Goal: Find specific page/section: Find specific page/section

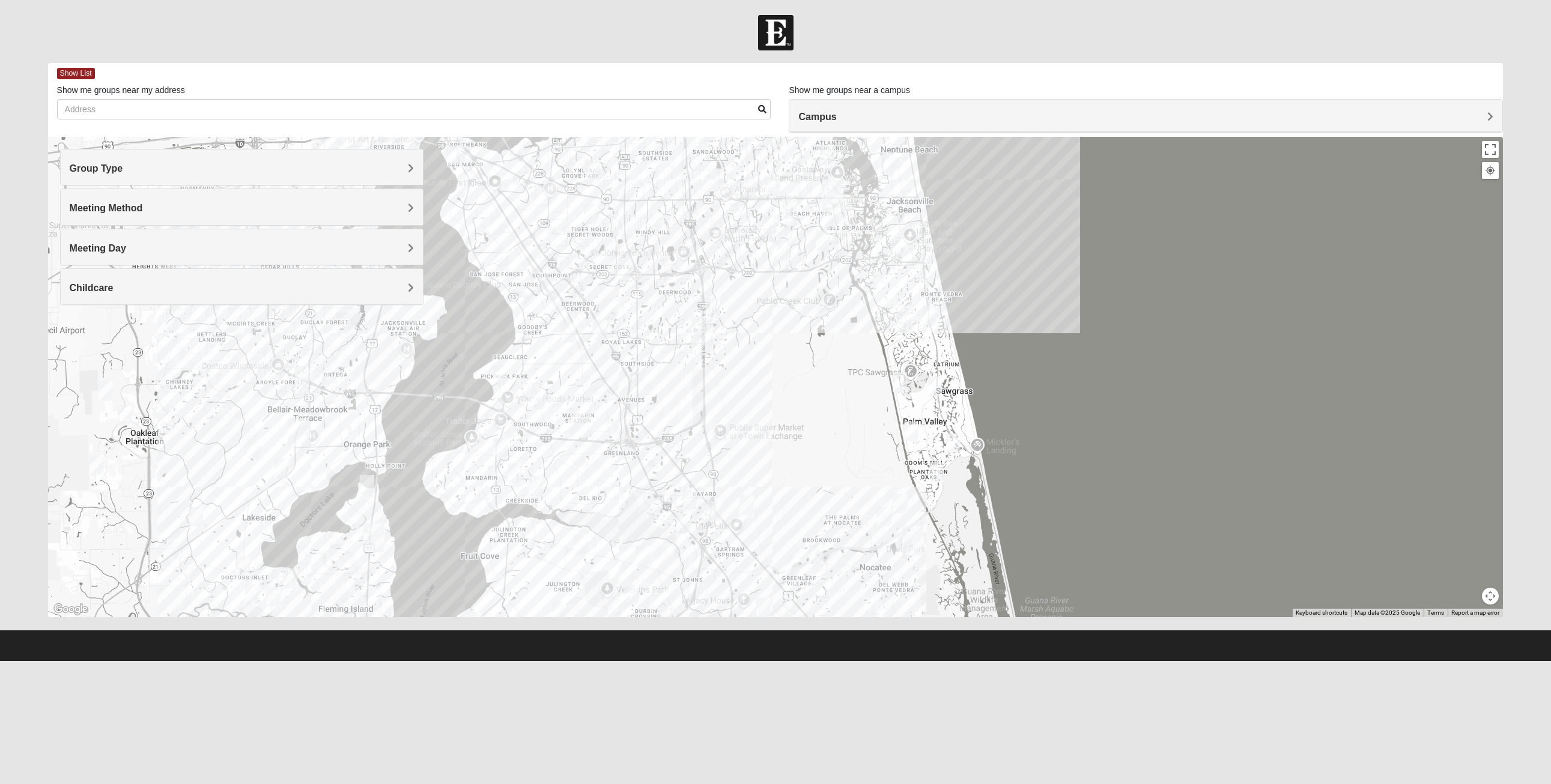
drag, startPoint x: 445, startPoint y: 503, endPoint x: 491, endPoint y: 335, distance: 174.2
click at [502, 318] on div at bounding box center [776, 377] width 1455 height 480
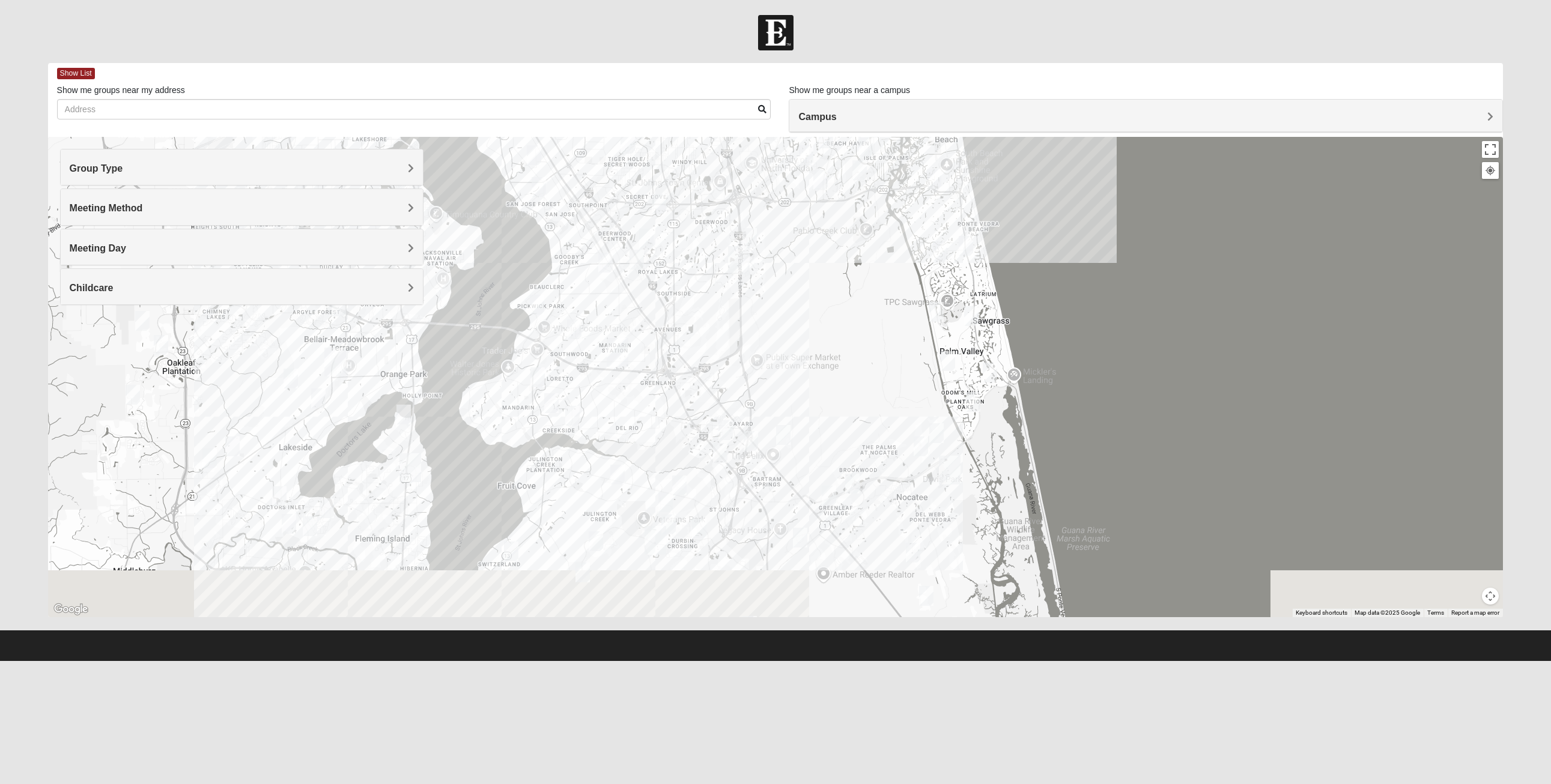
drag, startPoint x: 477, startPoint y: 489, endPoint x: 497, endPoint y: 456, distance: 38.6
click at [495, 457] on div at bounding box center [776, 377] width 1455 height 480
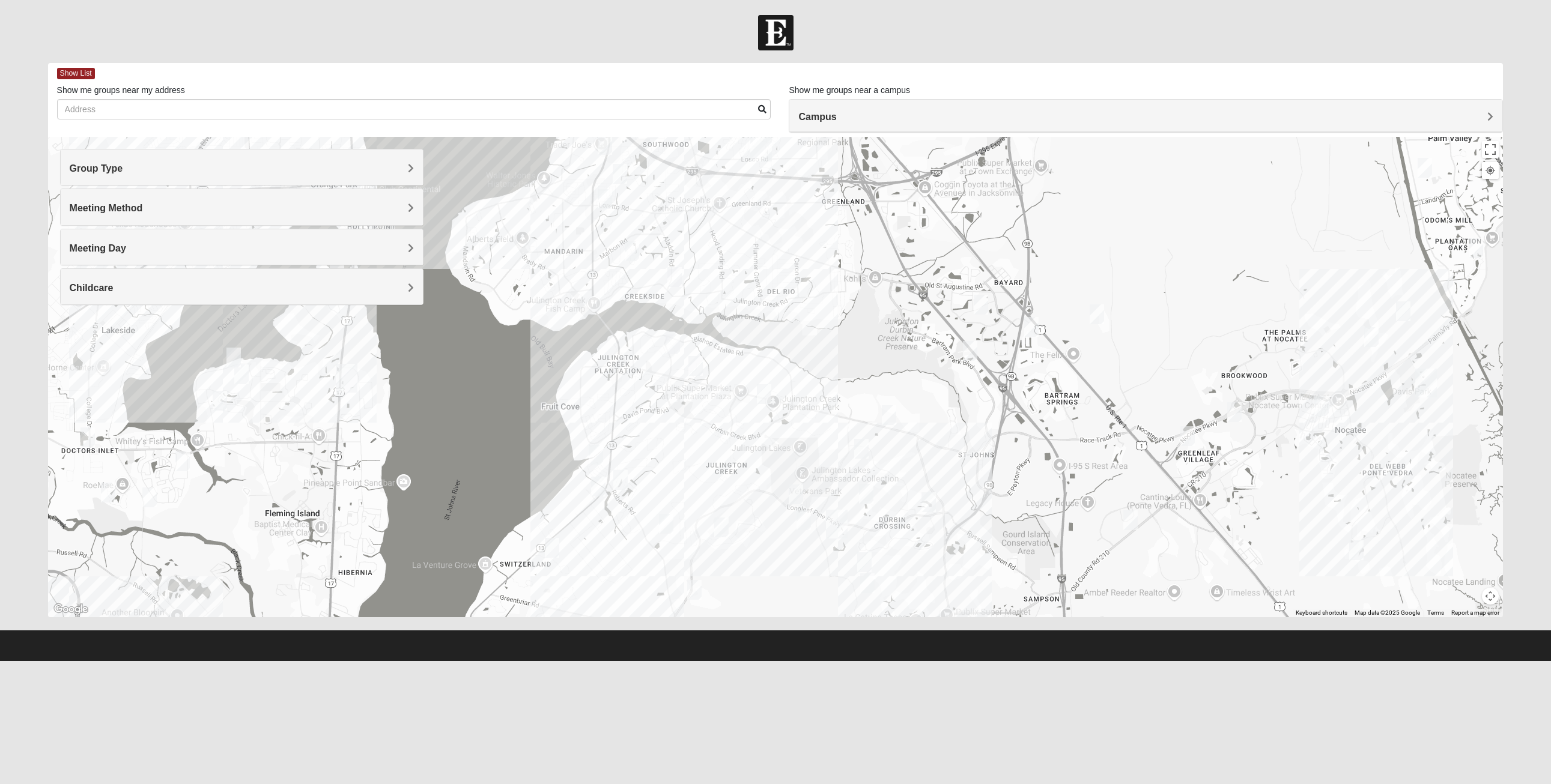
drag, startPoint x: 503, startPoint y: 452, endPoint x: 513, endPoint y: 372, distance: 80.6
click at [513, 372] on div at bounding box center [776, 377] width 1455 height 480
click at [124, 170] on span "Group Type" at bounding box center [96, 169] width 54 height 10
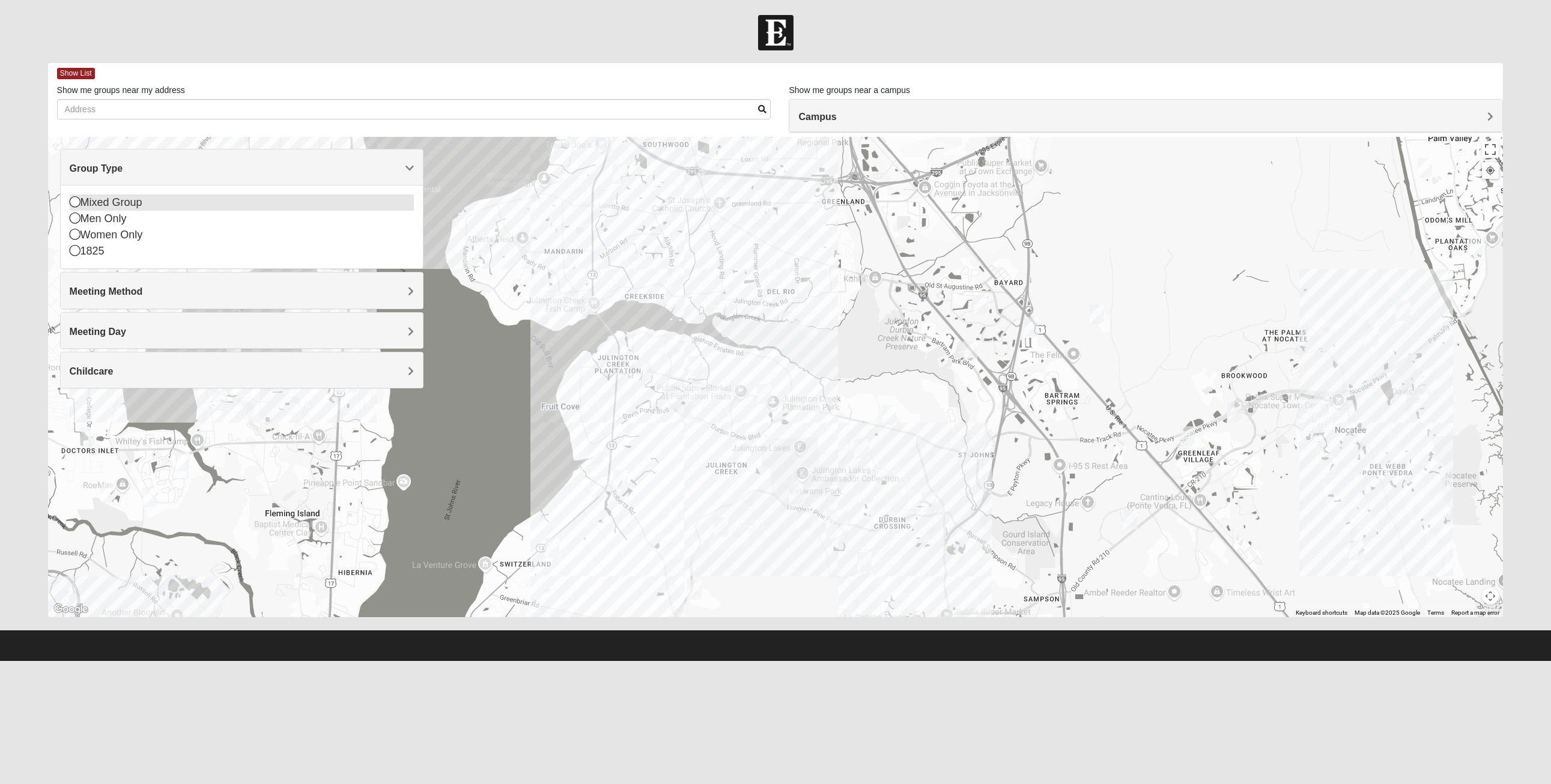
click at [75, 207] on icon at bounding box center [75, 201] width 11 height 11
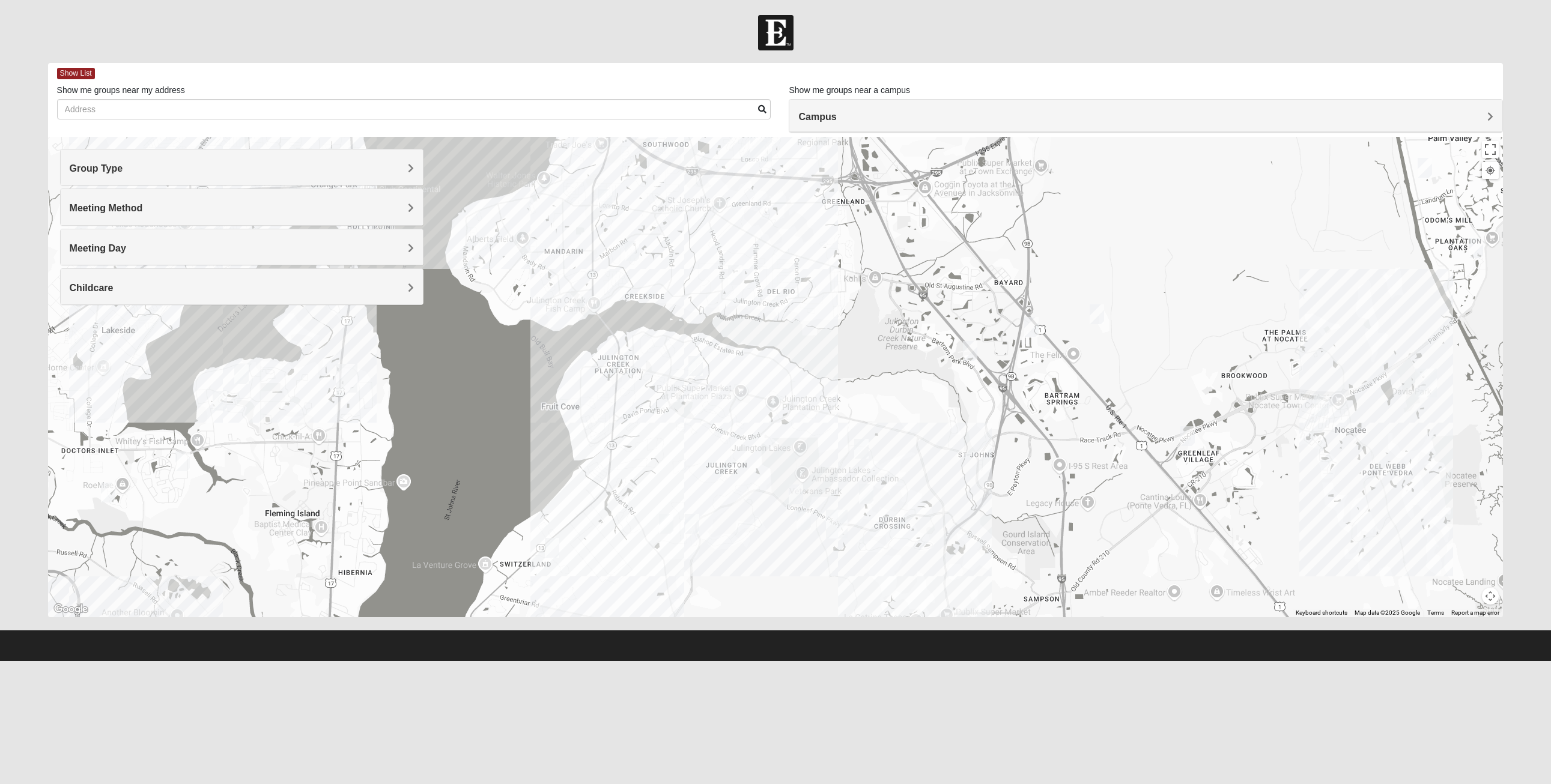
click at [101, 209] on span "Meeting Method" at bounding box center [106, 208] width 74 height 10
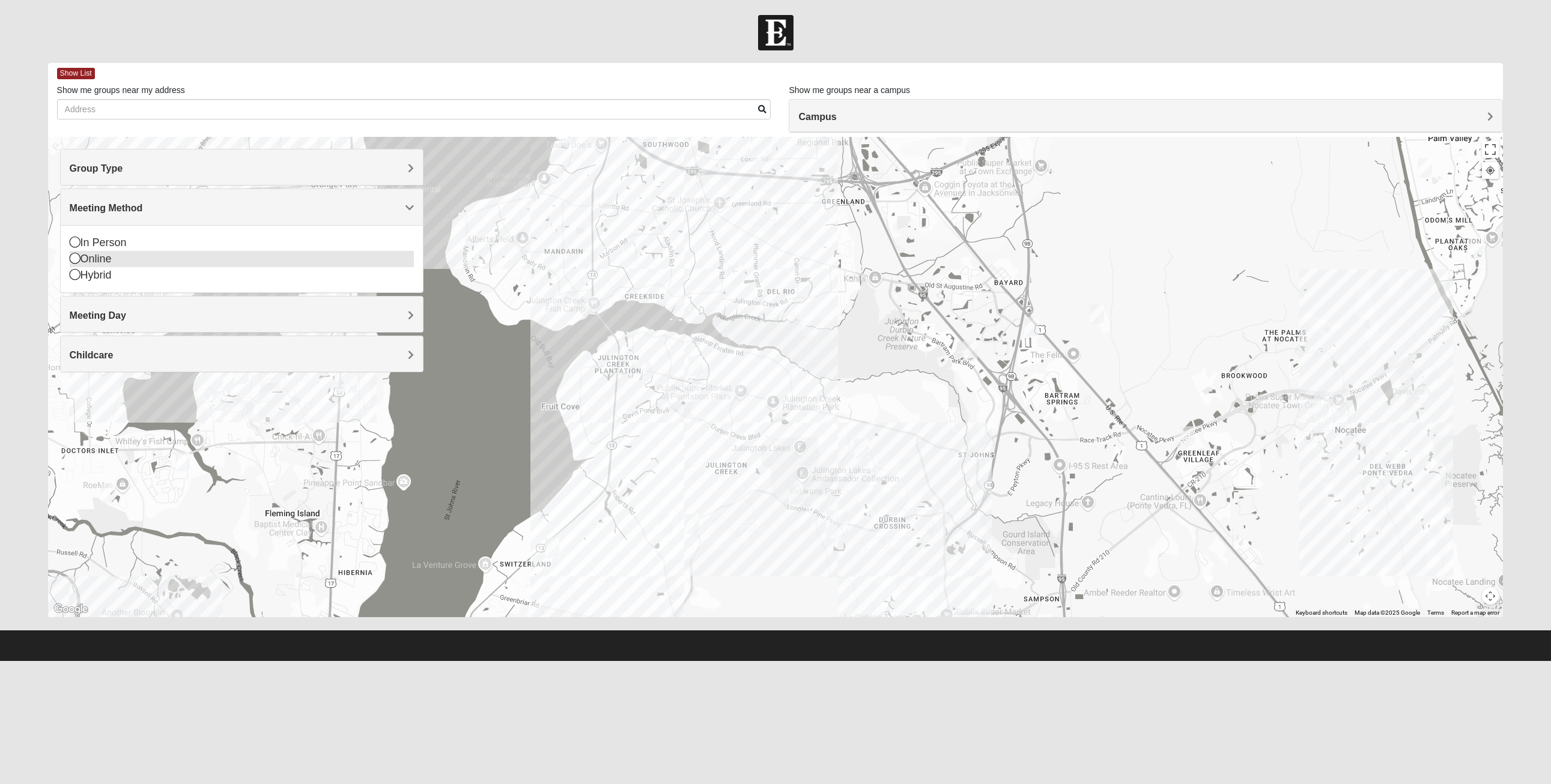
click at [75, 244] on icon at bounding box center [75, 241] width 11 height 11
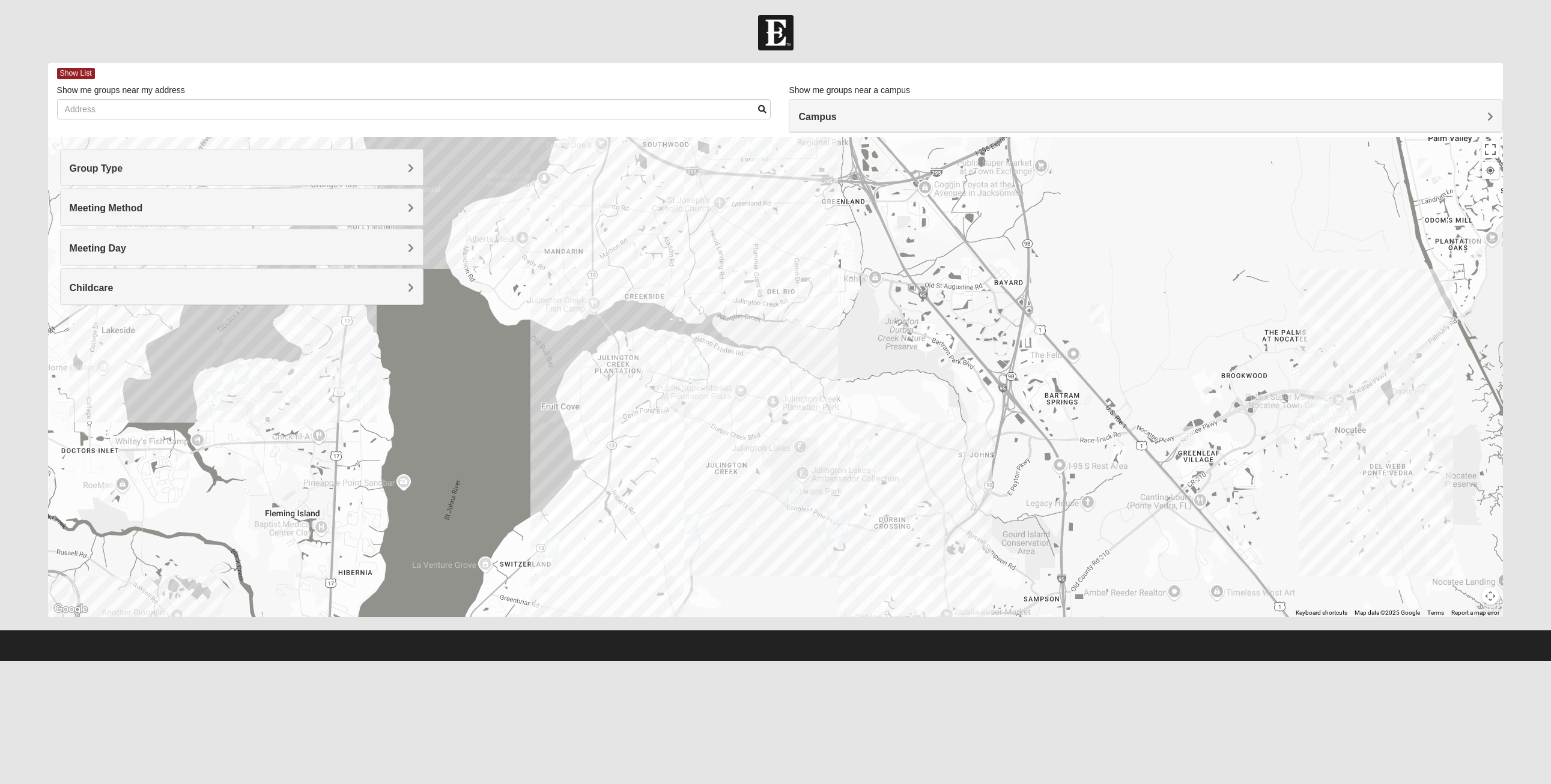
click at [121, 247] on span "Meeting Day" at bounding box center [98, 248] width 57 height 10
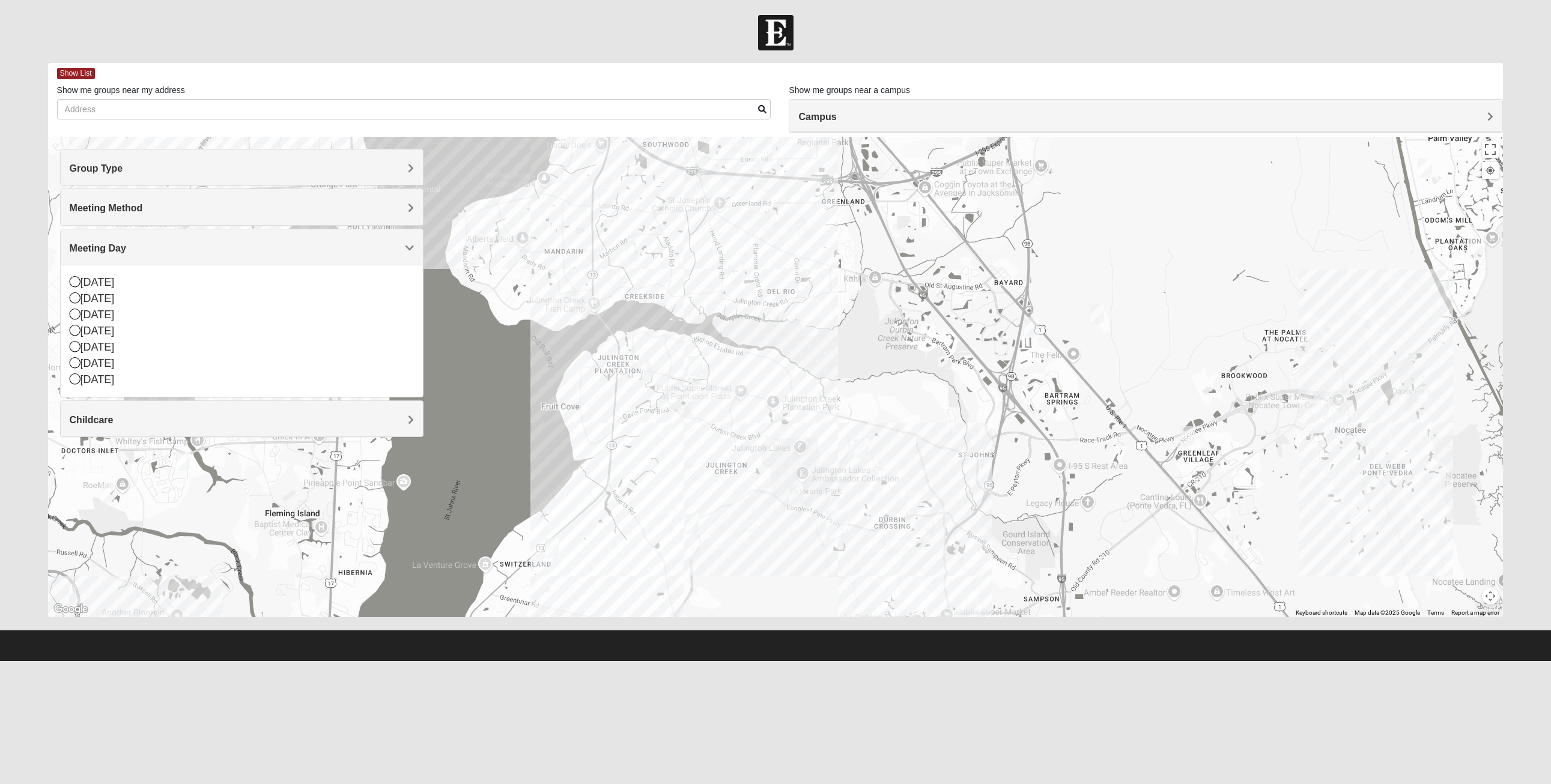
click at [121, 247] on span "Meeting Day" at bounding box center [98, 248] width 57 height 10
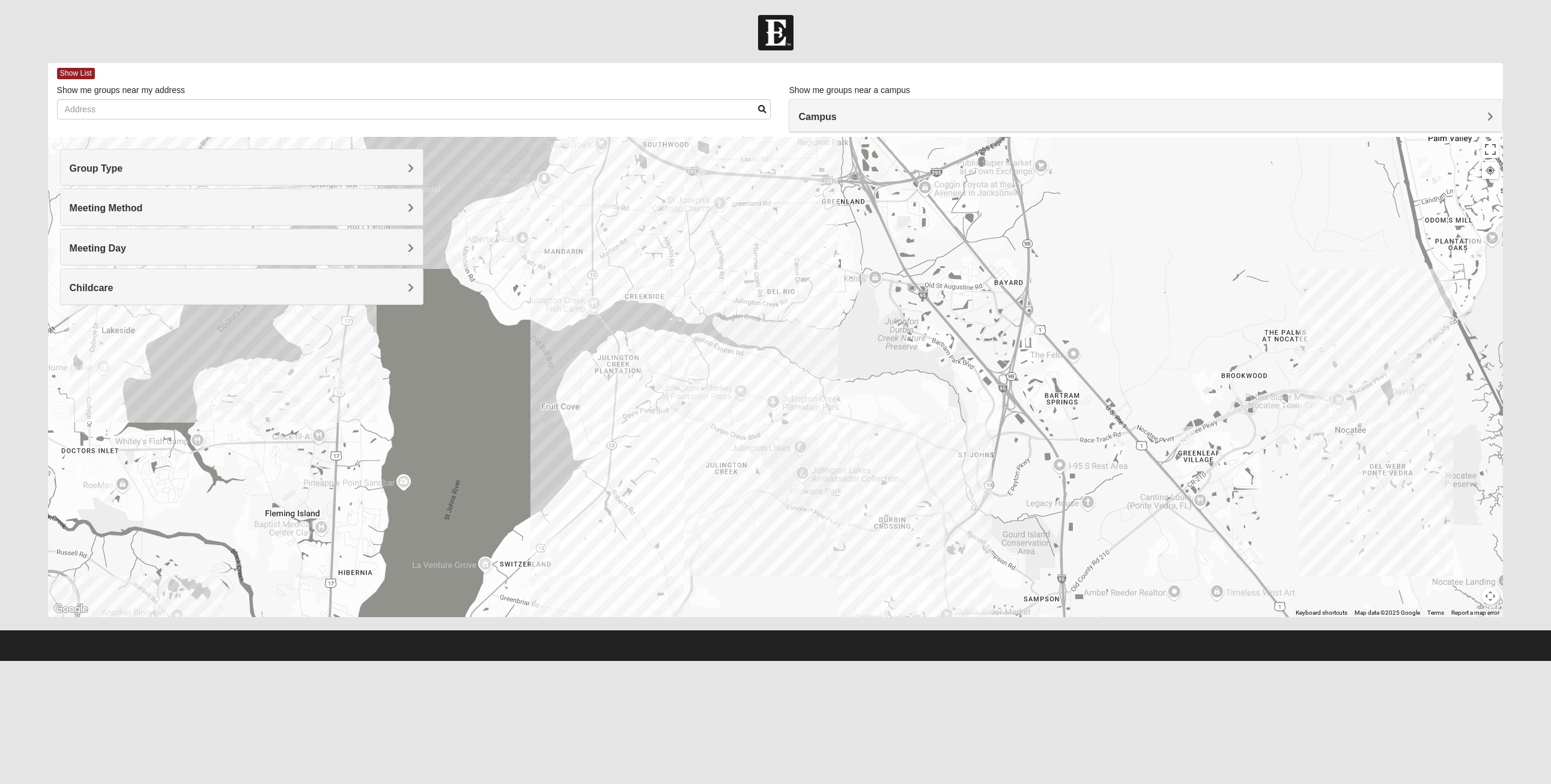
click at [119, 282] on h4 "Childcare" at bounding box center [242, 288] width 345 height 12
click at [75, 323] on icon at bounding box center [75, 320] width 11 height 11
click at [800, 492] on img "Mixed Clark 32259" at bounding box center [795, 494] width 15 height 20
click at [806, 523] on img "Mixed Parks 32259" at bounding box center [803, 520] width 15 height 20
click at [888, 444] on button "Close" at bounding box center [887, 443] width 28 height 28
